Goal: Complete application form

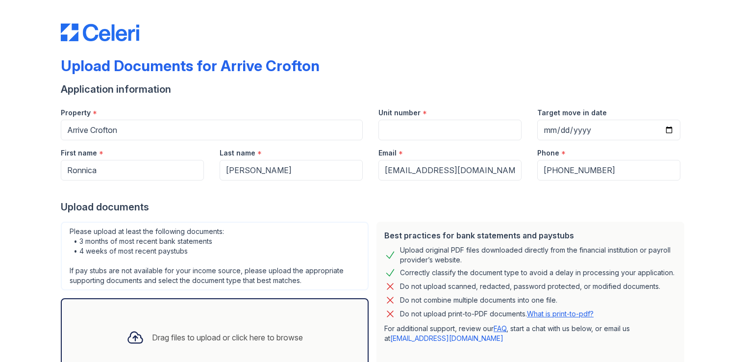
click at [255, 334] on div "Drag files to upload or click here to browse" at bounding box center [227, 337] width 151 height 12
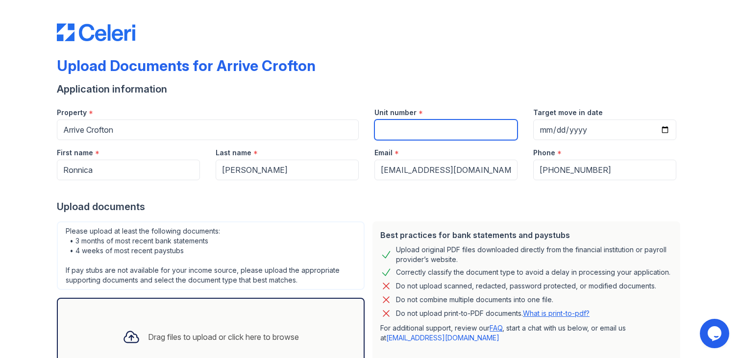
click at [406, 132] on input "Unit number" at bounding box center [445, 130] width 143 height 21
type input "423"
click at [254, 321] on div "Drag files to upload or click here to browse" at bounding box center [211, 337] width 192 height 33
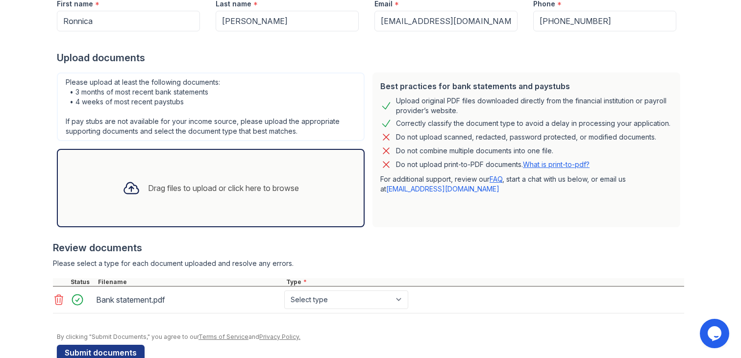
scroll to position [170, 0]
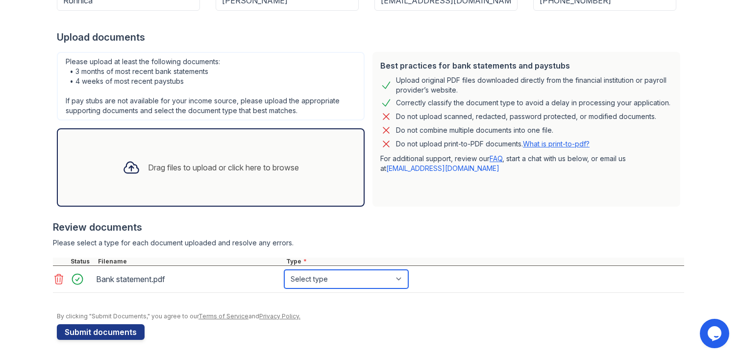
click at [332, 278] on select "Select type Paystub Bank Statement Offer Letter Tax Documents Benefit Award Let…" at bounding box center [346, 279] width 124 height 19
select select "bank_statement"
click at [284, 270] on select "Select type Paystub Bank Statement Offer Letter Tax Documents Benefit Award Let…" at bounding box center [346, 279] width 124 height 19
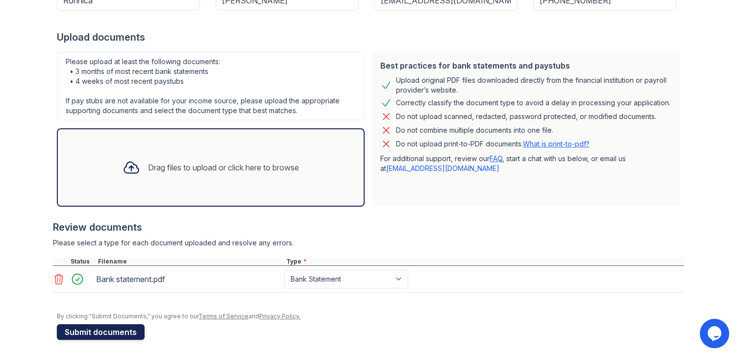
click at [107, 328] on button "Submit documents" at bounding box center [101, 332] width 88 height 16
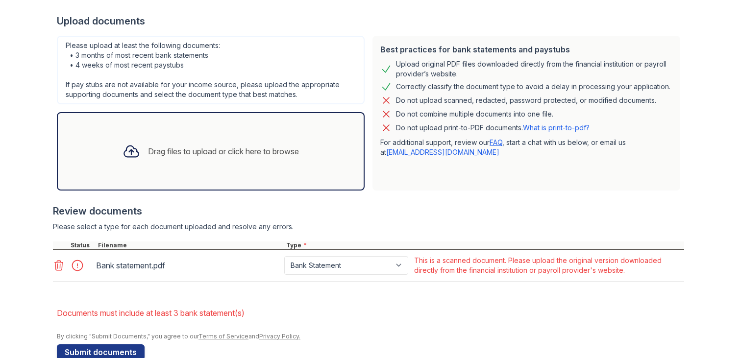
scroll to position [233, 0]
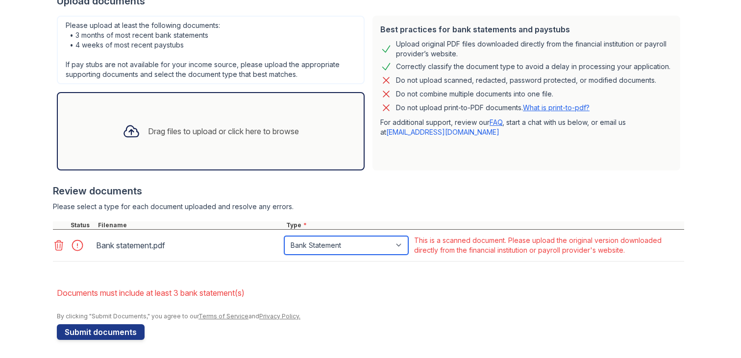
click at [396, 246] on select "Paystub Bank Statement Offer Letter Tax Documents Benefit Award Letter Investme…" at bounding box center [346, 245] width 124 height 19
select select "other"
click at [284, 236] on select "Paystub Bank Statement Offer Letter Tax Documents Benefit Award Letter Investme…" at bounding box center [346, 245] width 124 height 19
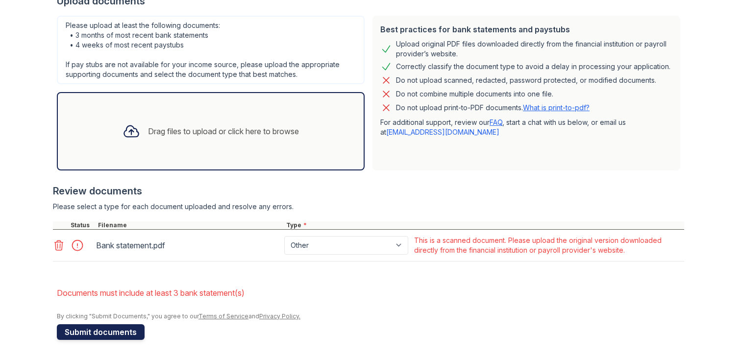
click at [118, 329] on button "Submit documents" at bounding box center [101, 332] width 88 height 16
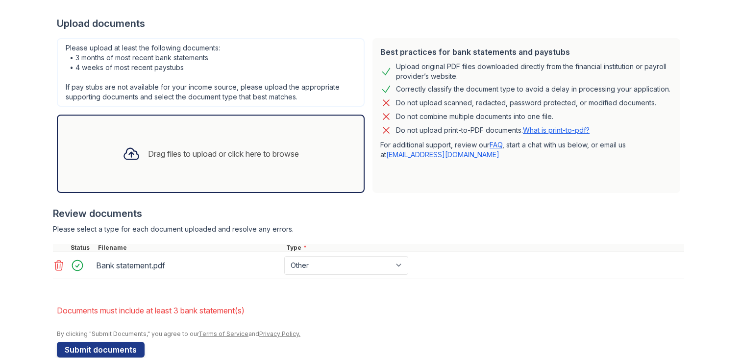
scroll to position [228, 0]
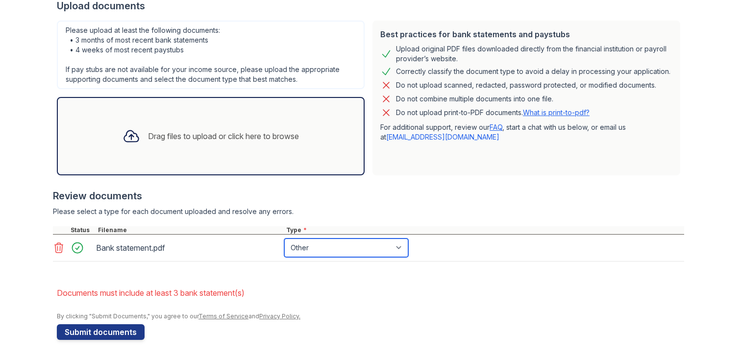
click at [345, 247] on select "Paystub Bank Statement Offer Letter Tax Documents Benefit Award Letter Investme…" at bounding box center [346, 248] width 124 height 19
select select "bank_statement"
click at [284, 239] on select "Paystub Bank Statement Offer Letter Tax Documents Benefit Award Letter Investme…" at bounding box center [346, 248] width 124 height 19
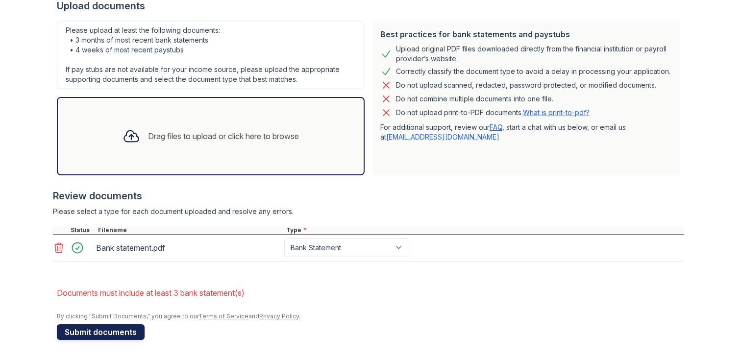
click at [103, 327] on button "Submit documents" at bounding box center [101, 332] width 88 height 16
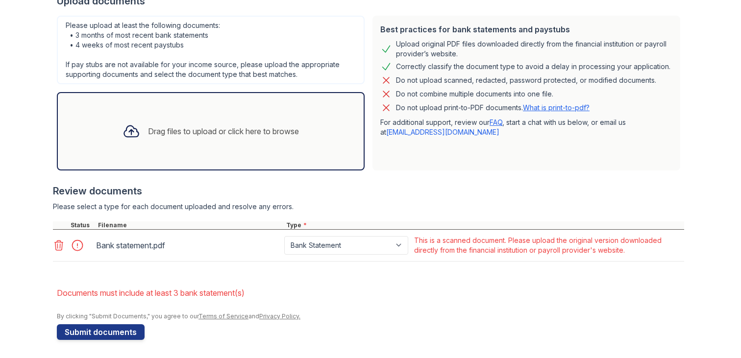
scroll to position [233, 0]
